Goal: Check status

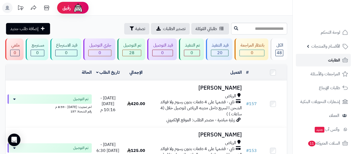
click at [333, 62] on span "الطلبات" at bounding box center [334, 60] width 12 height 7
click at [333, 61] on span "الطلبات" at bounding box center [334, 60] width 12 height 7
